Goal: Transaction & Acquisition: Subscribe to service/newsletter

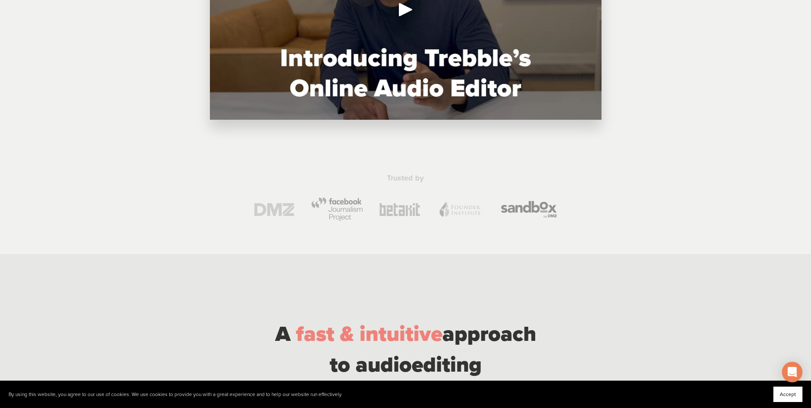
scroll to position [428, 0]
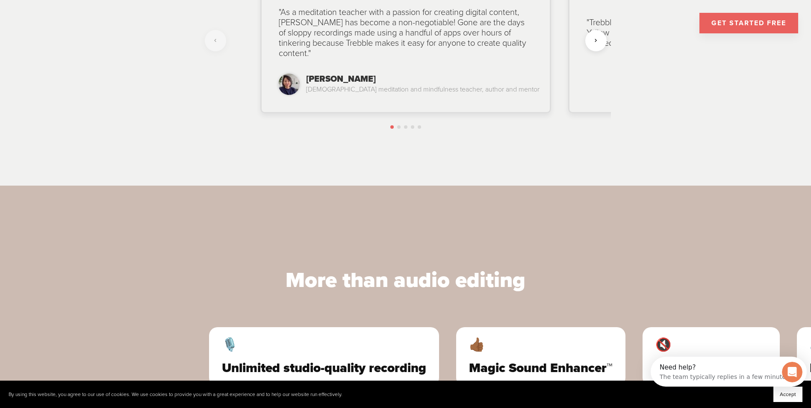
scroll to position [2310, 0]
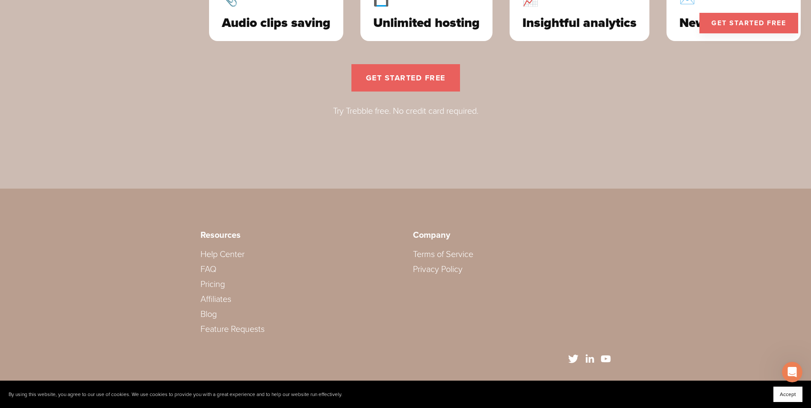
click at [215, 281] on link "Pricing" at bounding box center [213, 284] width 24 height 10
